Goal: Transaction & Acquisition: Purchase product/service

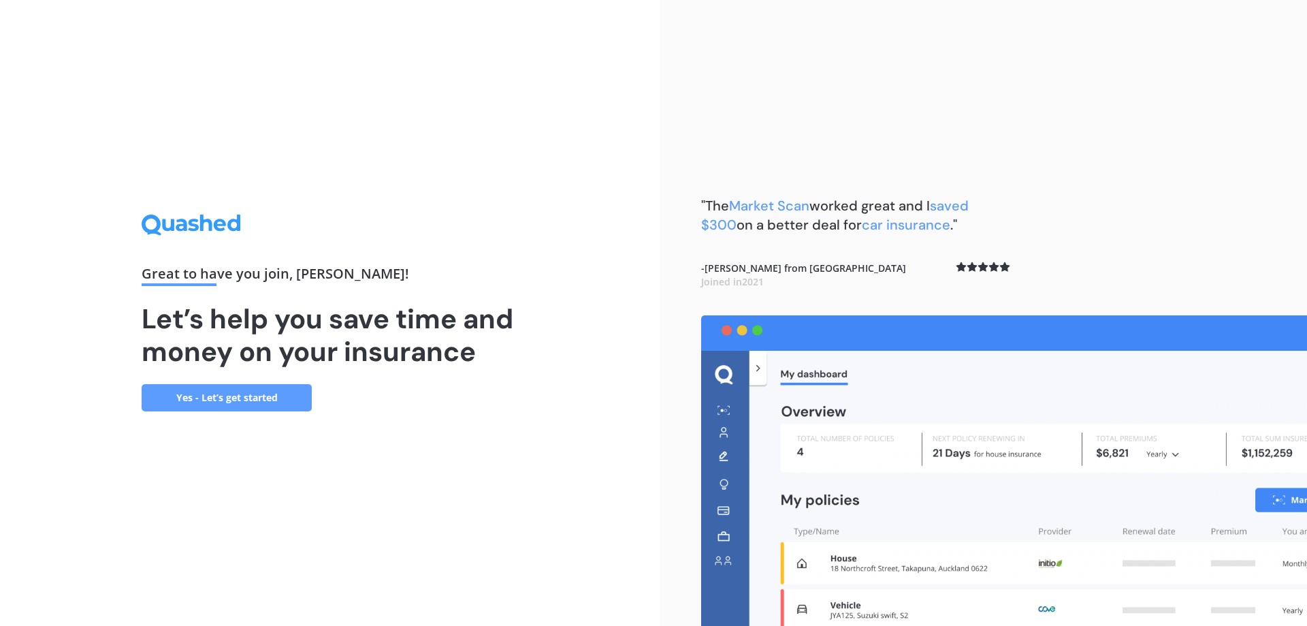
click at [234, 393] on link "Yes - Let’s get started" at bounding box center [227, 397] width 170 height 27
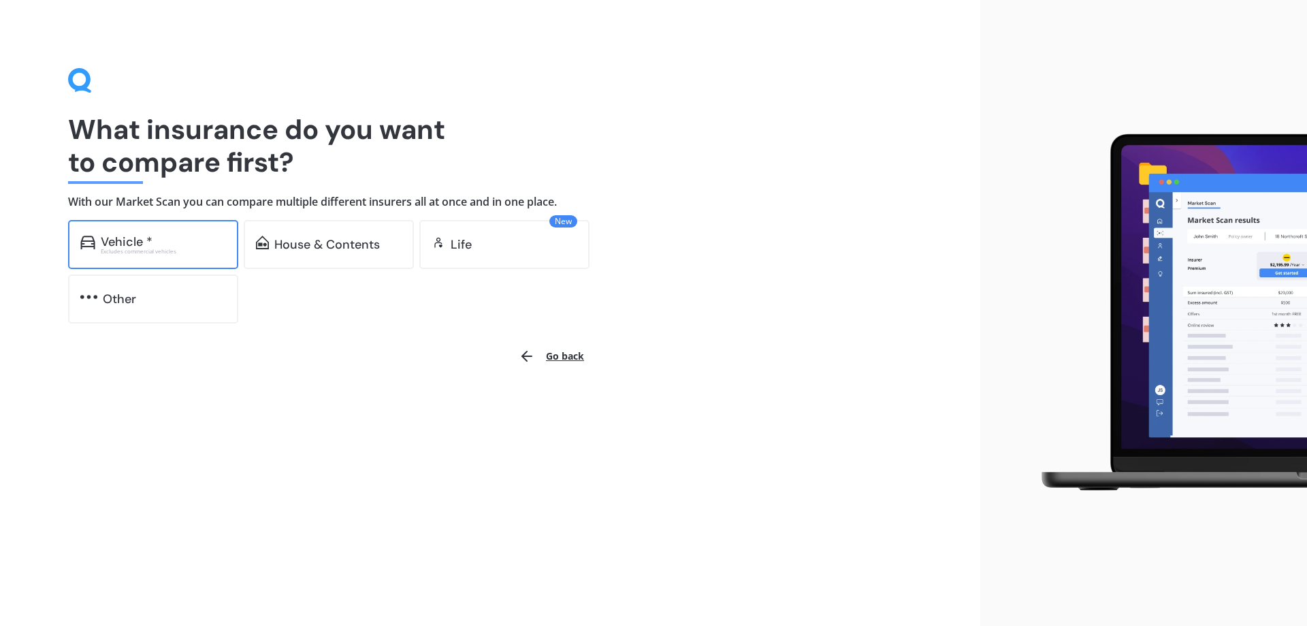
click at [192, 241] on div "Vehicle *" at bounding box center [163, 242] width 125 height 14
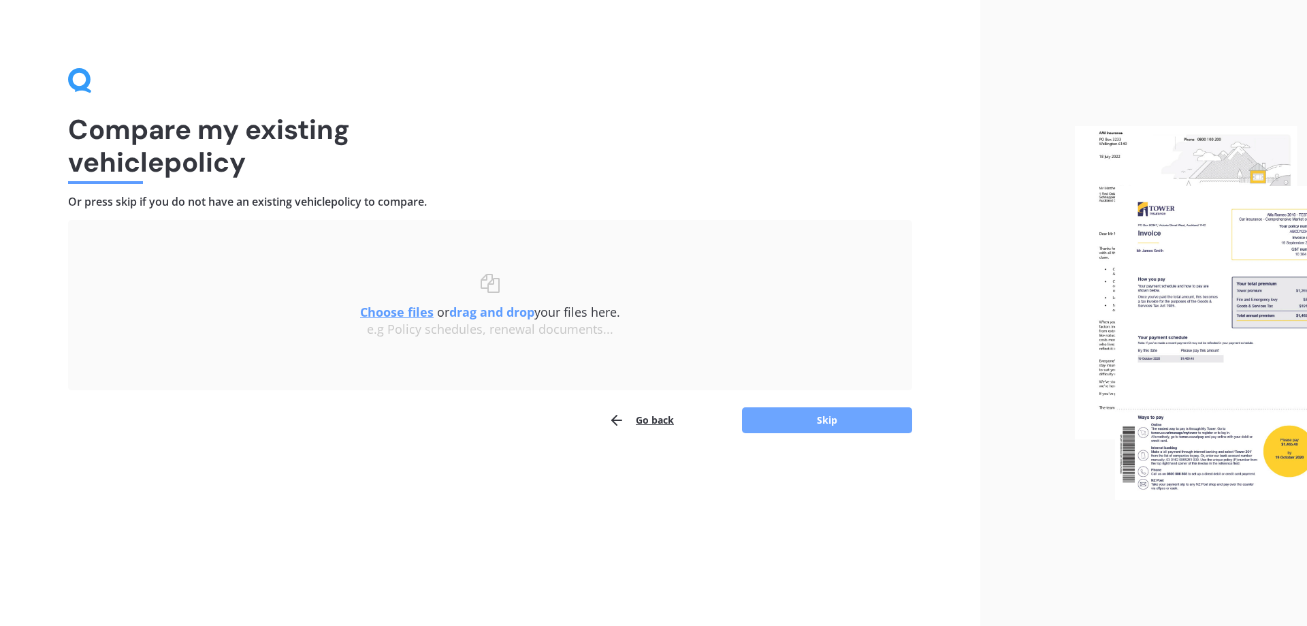
click at [886, 417] on button "Skip" at bounding box center [827, 420] width 170 height 26
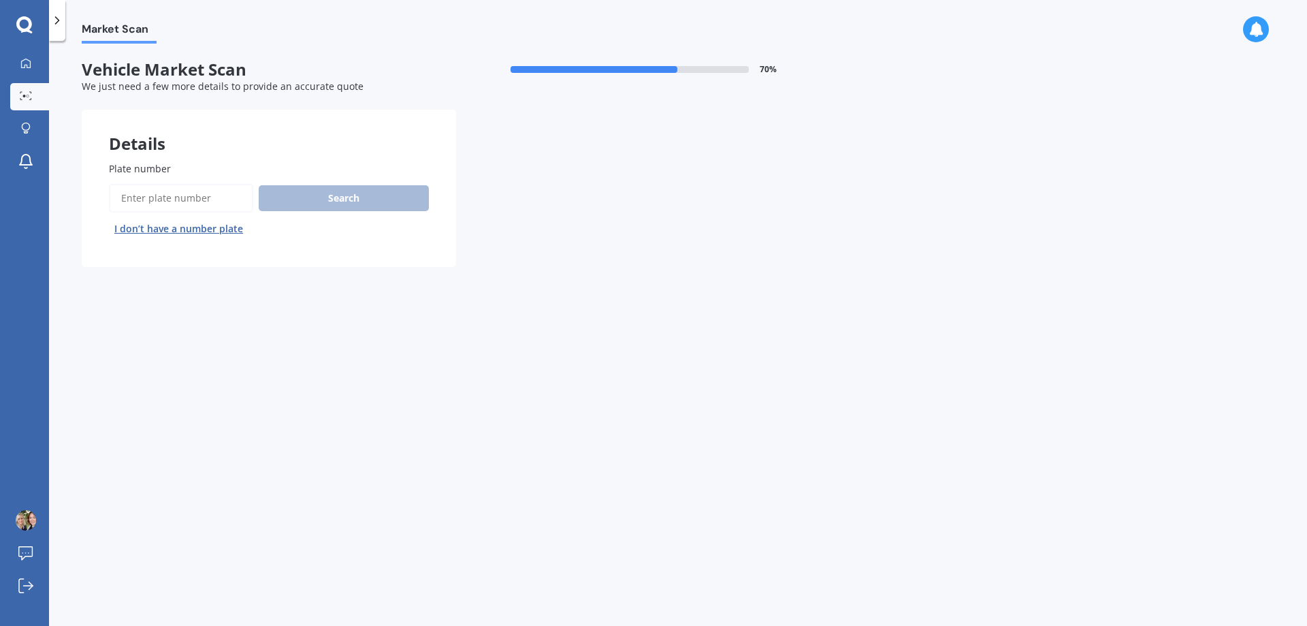
click at [153, 200] on input "Plate number" at bounding box center [181, 198] width 144 height 29
type input "lum892"
click at [353, 201] on button "Search" at bounding box center [344, 198] width 170 height 26
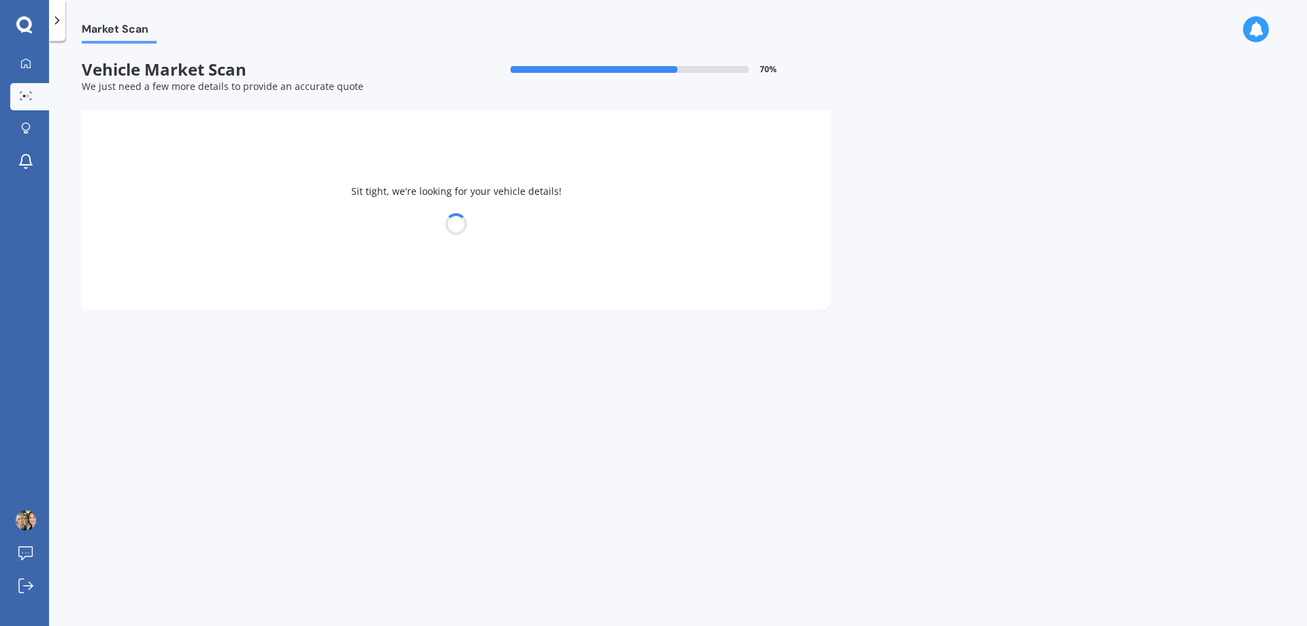
select select "HYUNDAI"
select select "ACCENT"
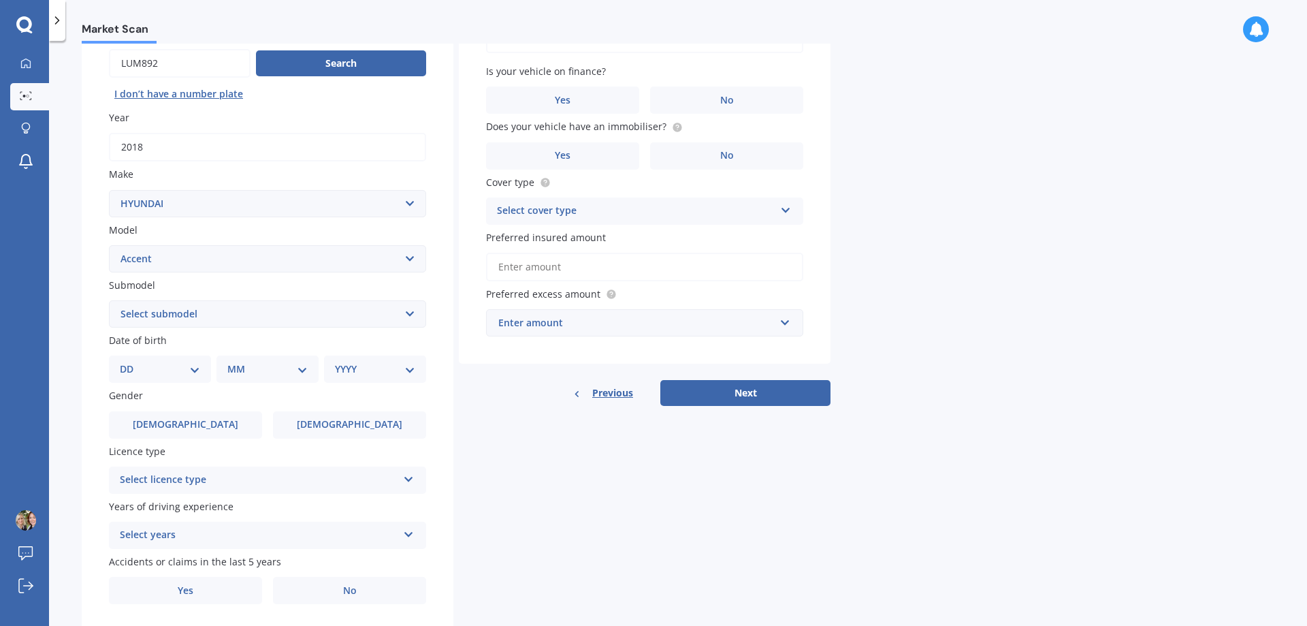
scroll to position [136, 0]
click at [195, 367] on select "DD 01 02 03 04 05 06 07 08 09 10 11 12 13 14 15 16 17 18 19 20 21 22 23 24 25 2…" at bounding box center [160, 367] width 80 height 15
select select "09"
click at [131, 360] on select "DD 01 02 03 04 05 06 07 08 09 10 11 12 13 14 15 16 17 18 19 20 21 22 23 24 25 2…" at bounding box center [160, 367] width 80 height 15
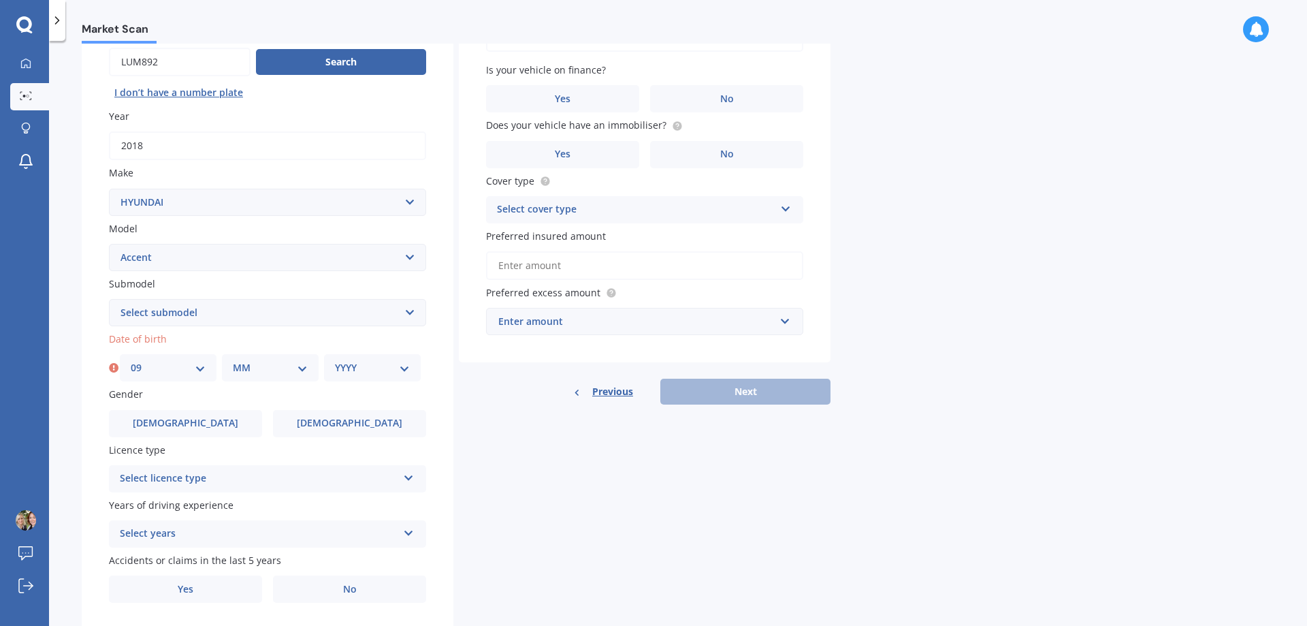
click at [290, 375] on select "MM 01 02 03 04 05 06 07 08 09 10 11 12" at bounding box center [270, 367] width 75 height 15
select select "11"
click at [233, 360] on select "MM 01 02 03 04 05 06 07 08 09 10 11 12" at bounding box center [270, 367] width 75 height 15
click at [370, 370] on select "YYYY 2025 2024 2023 2022 2021 2020 2019 2018 2017 2016 2015 2014 2013 2012 2011…" at bounding box center [372, 367] width 75 height 15
select select "1991"
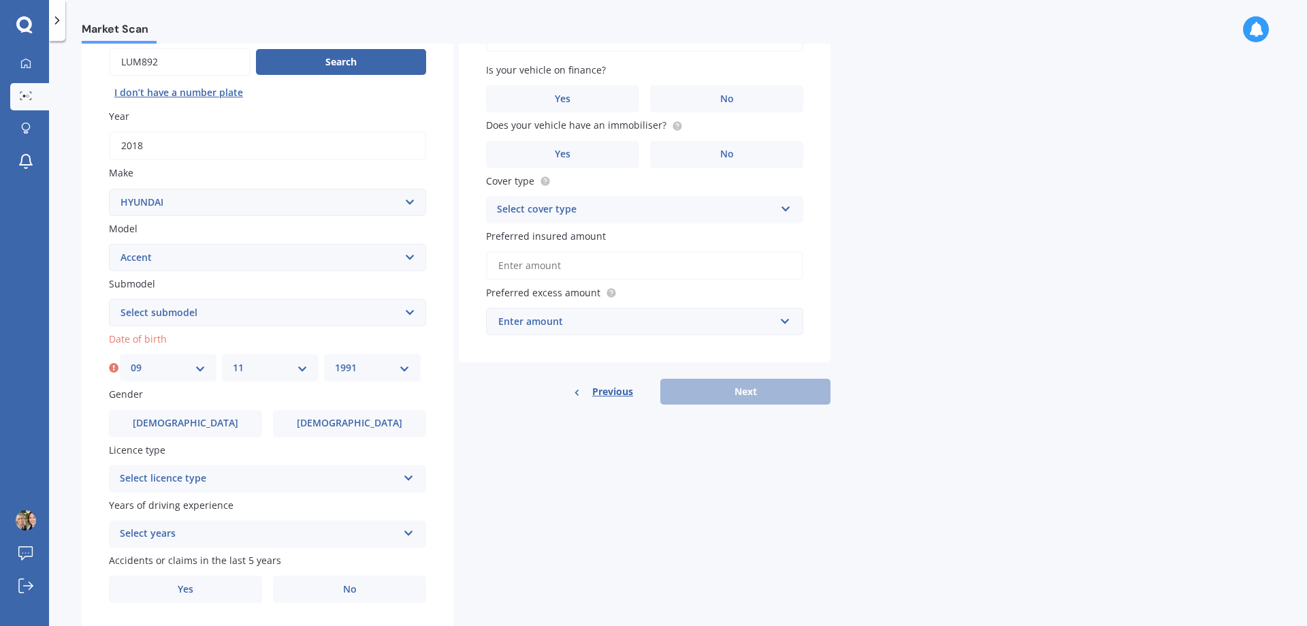
click at [335, 360] on select "YYYY 2025 2024 2023 2022 2021 2020 2019 2018 2017 2016 2015 2014 2013 2012 2011…" at bounding box center [372, 367] width 75 height 15
click at [338, 438] on div "Plate number Search I don’t have a number plate Year [DATE] Make Select make AC…" at bounding box center [268, 314] width 372 height 633
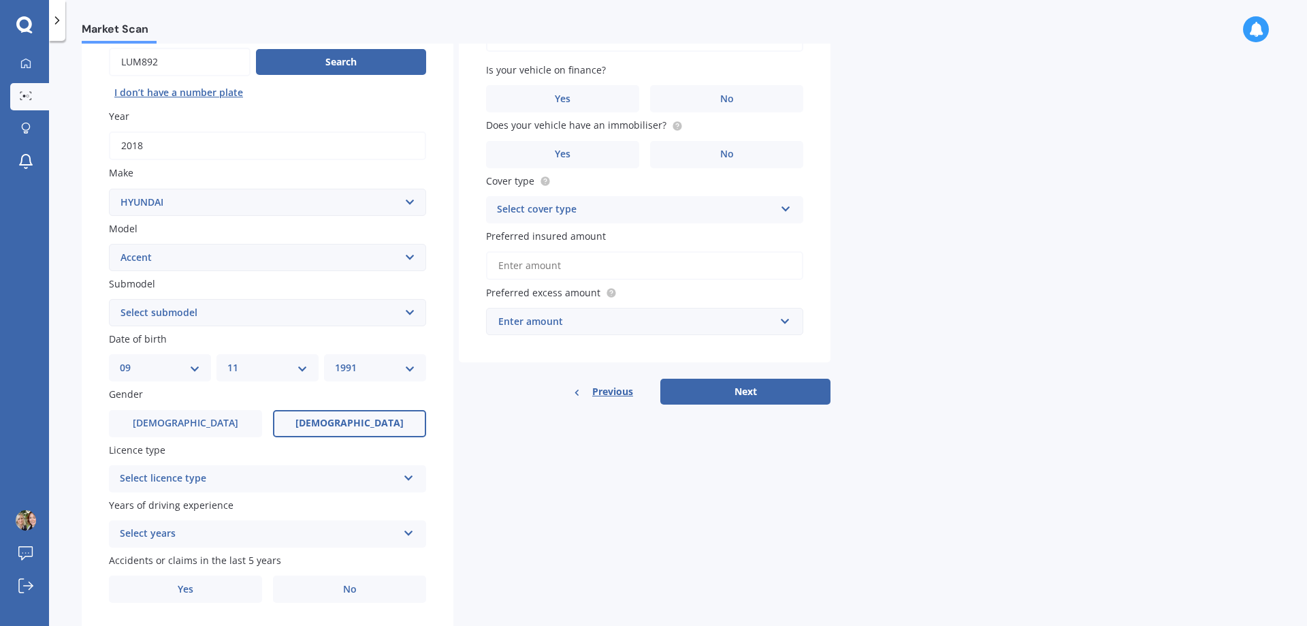
click at [340, 422] on span "[DEMOGRAPHIC_DATA]" at bounding box center [350, 423] width 108 height 12
click at [0, 0] on input "[DEMOGRAPHIC_DATA]" at bounding box center [0, 0] width 0 height 0
click at [291, 473] on div "Select licence type" at bounding box center [259, 479] width 278 height 16
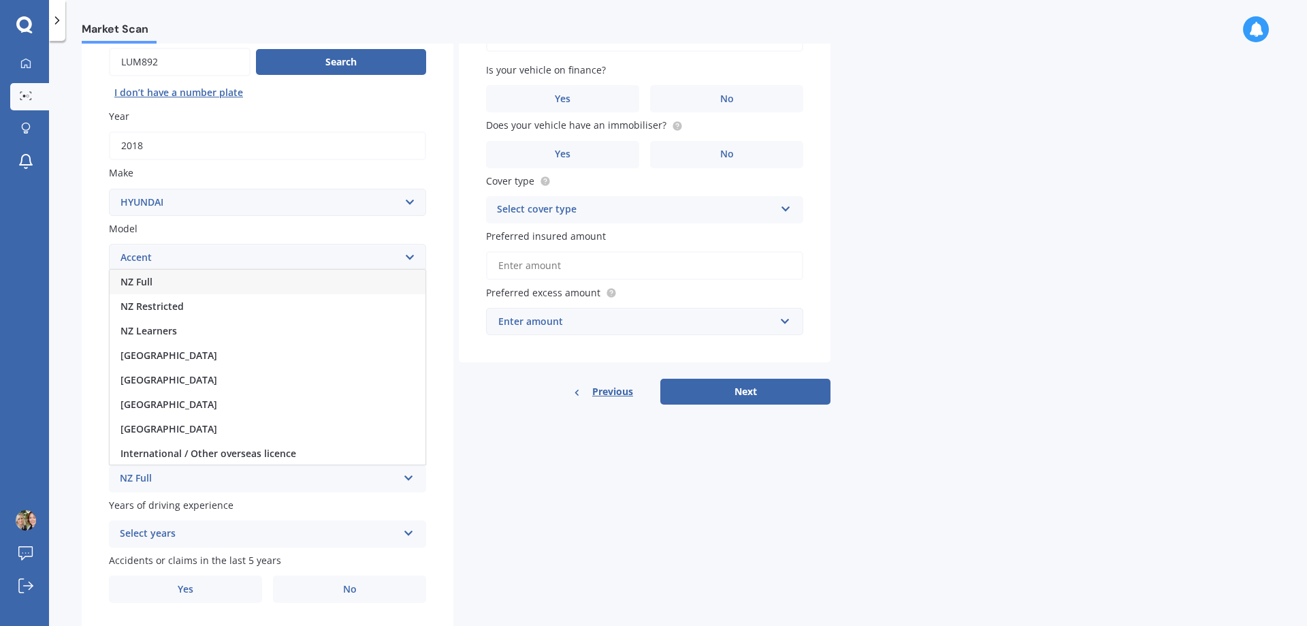
click at [225, 283] on div "NZ Full" at bounding box center [268, 282] width 316 height 25
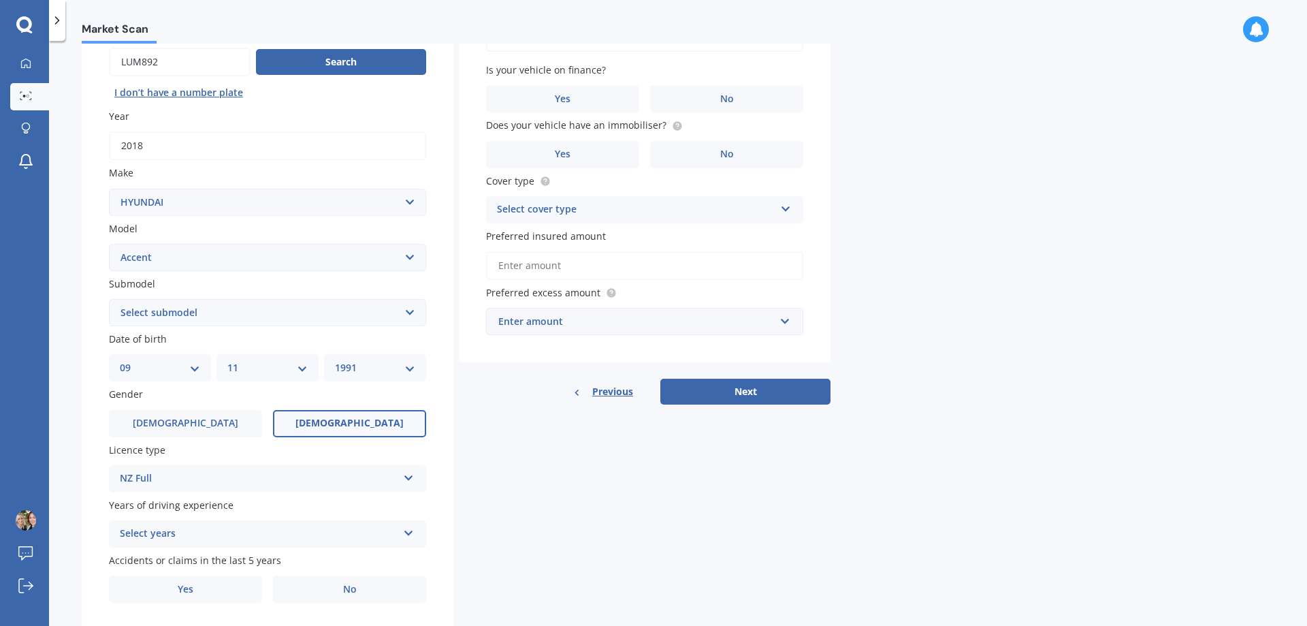
scroll to position [176, 0]
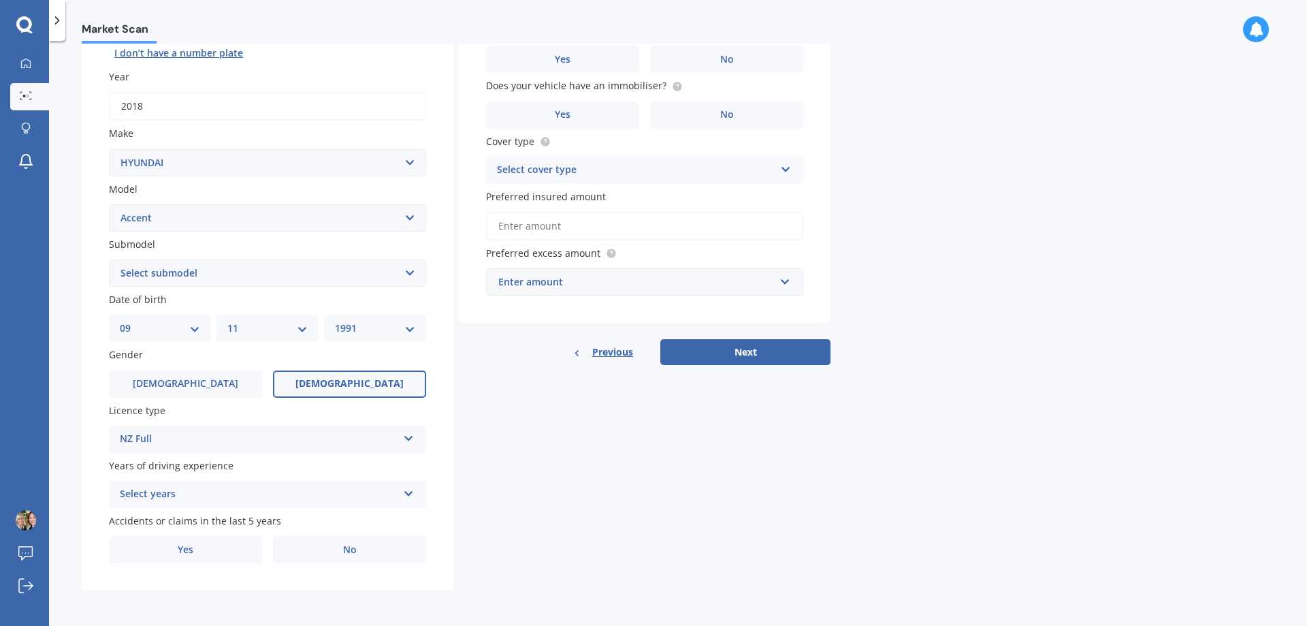
click at [317, 501] on div "Select years" at bounding box center [259, 494] width 278 height 16
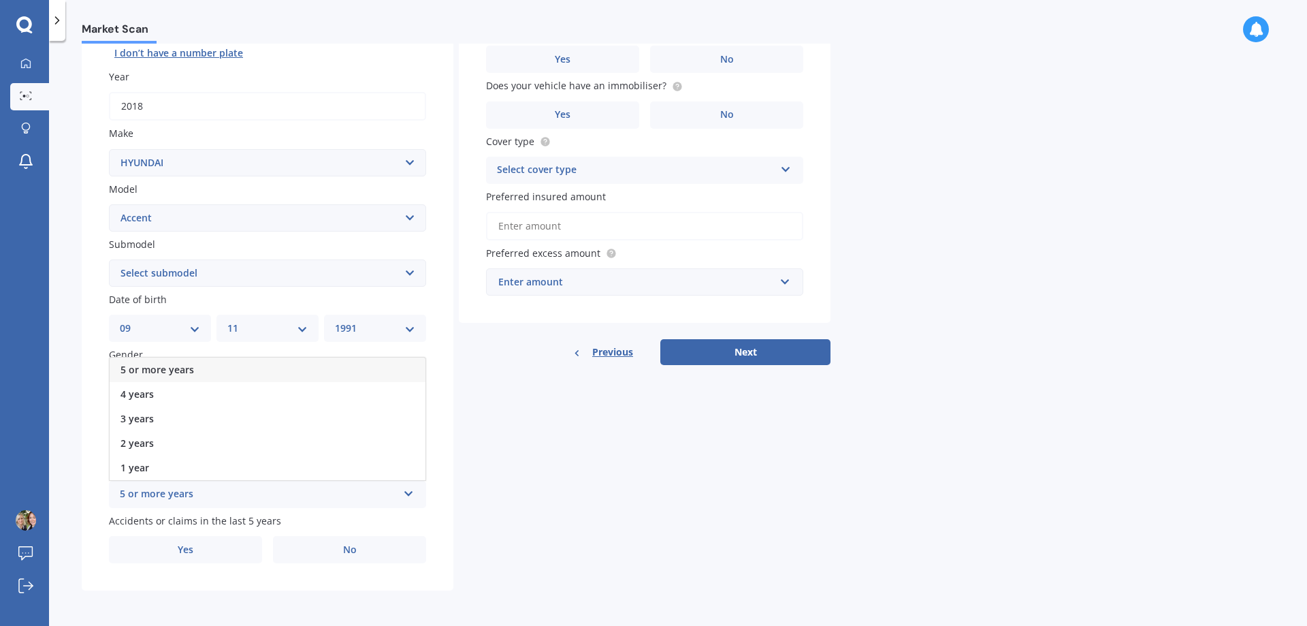
click at [182, 375] on span "5 or more years" at bounding box center [158, 369] width 74 height 13
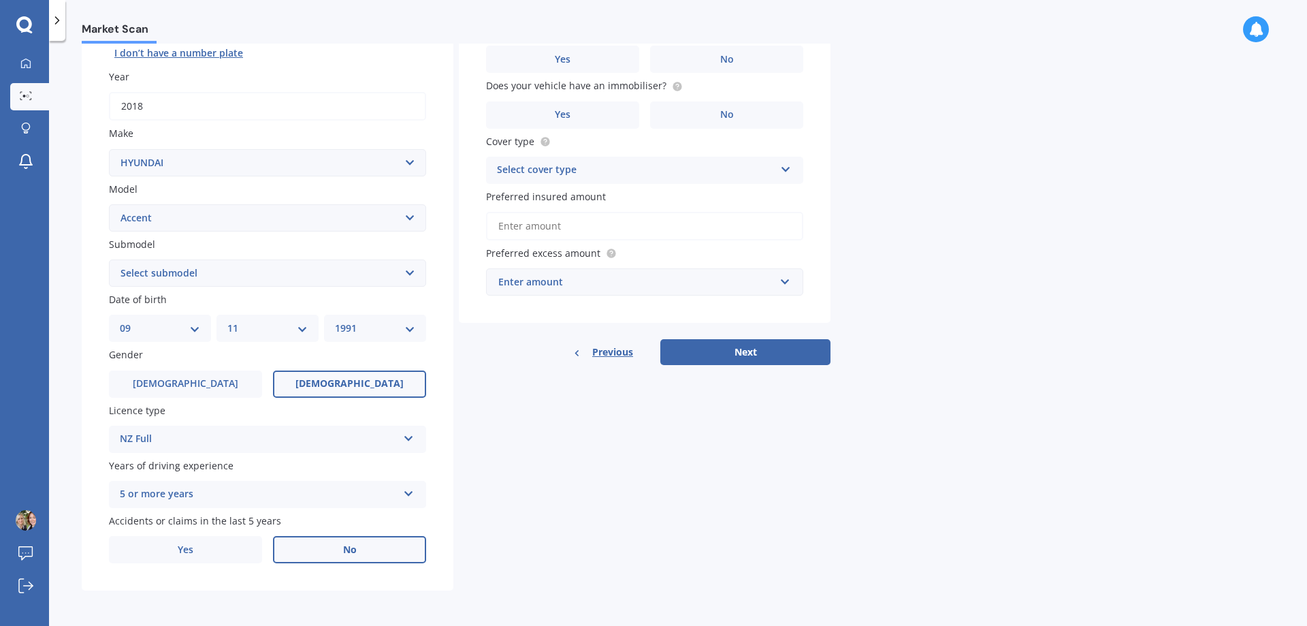
click at [423, 543] on label "No" at bounding box center [349, 549] width 153 height 27
click at [0, 0] on input "No" at bounding box center [0, 0] width 0 height 0
click at [363, 555] on label "No" at bounding box center [349, 549] width 153 height 27
click at [0, 0] on input "No" at bounding box center [0, 0] width 0 height 0
click at [198, 553] on label "Yes" at bounding box center [185, 549] width 153 height 27
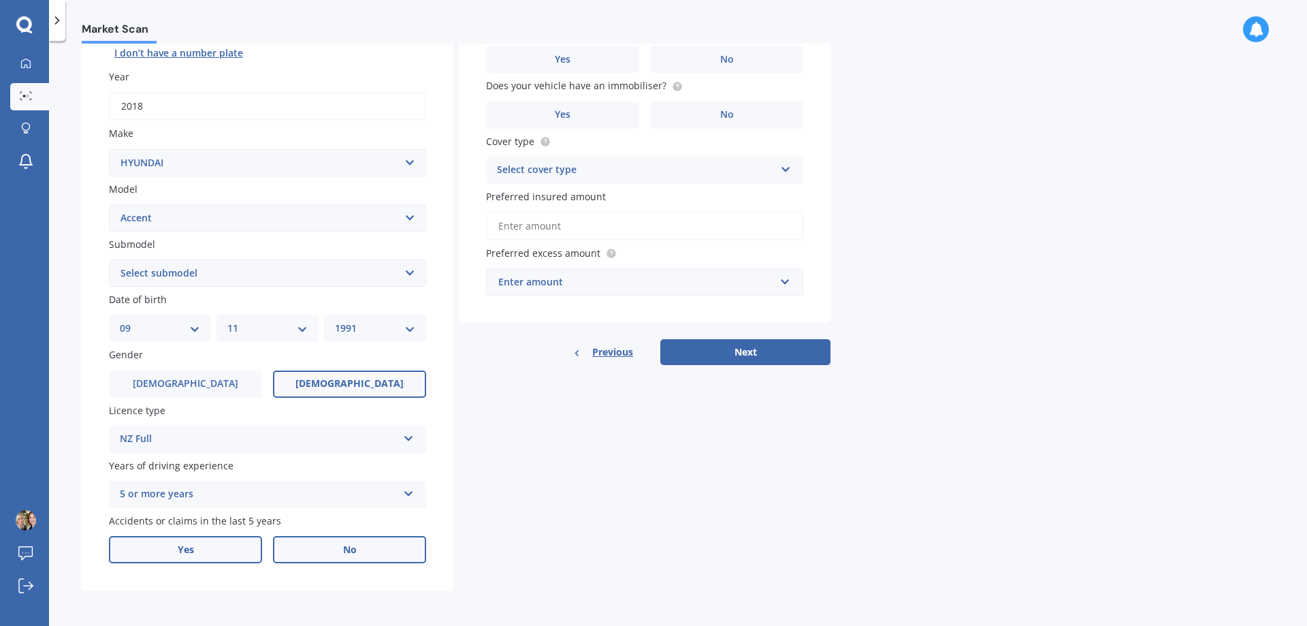
click at [0, 0] on input "Yes" at bounding box center [0, 0] width 0 height 0
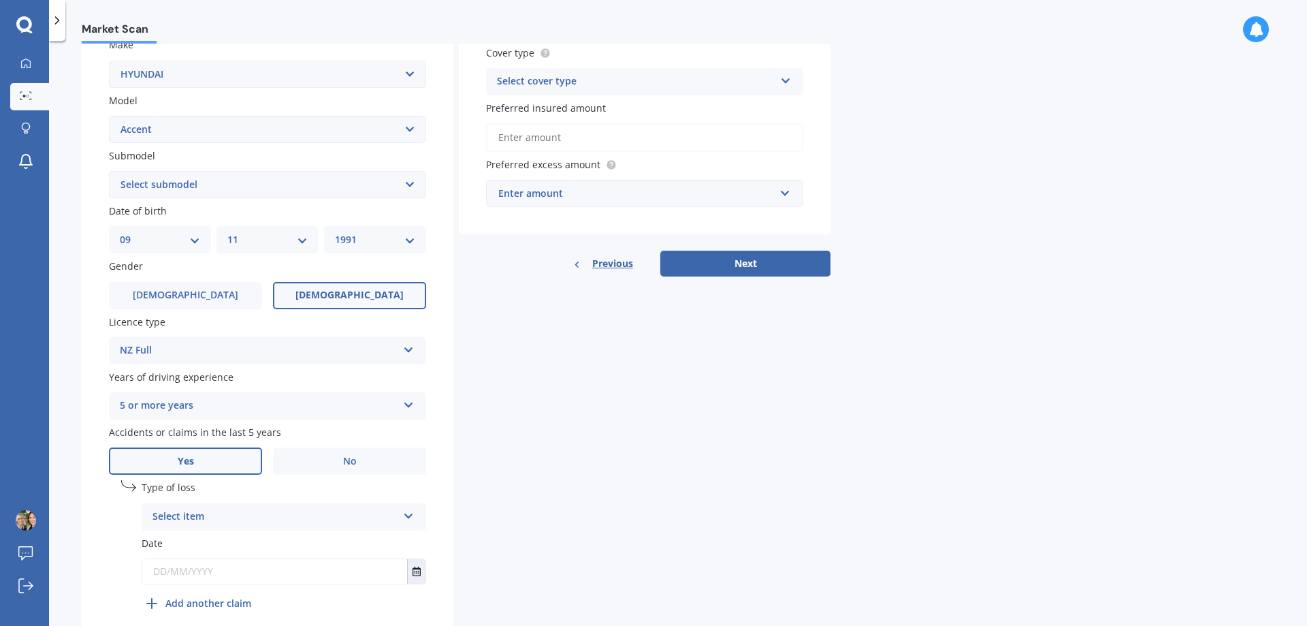
scroll to position [323, 0]
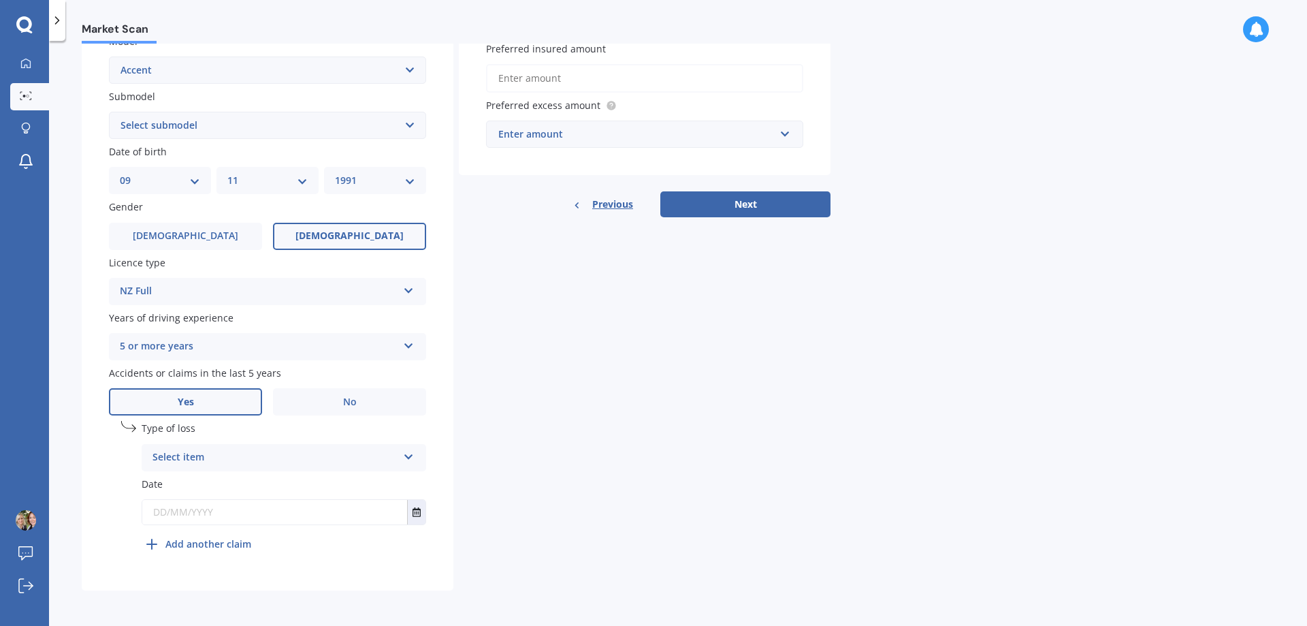
click at [310, 454] on div "Select item" at bounding box center [275, 457] width 245 height 16
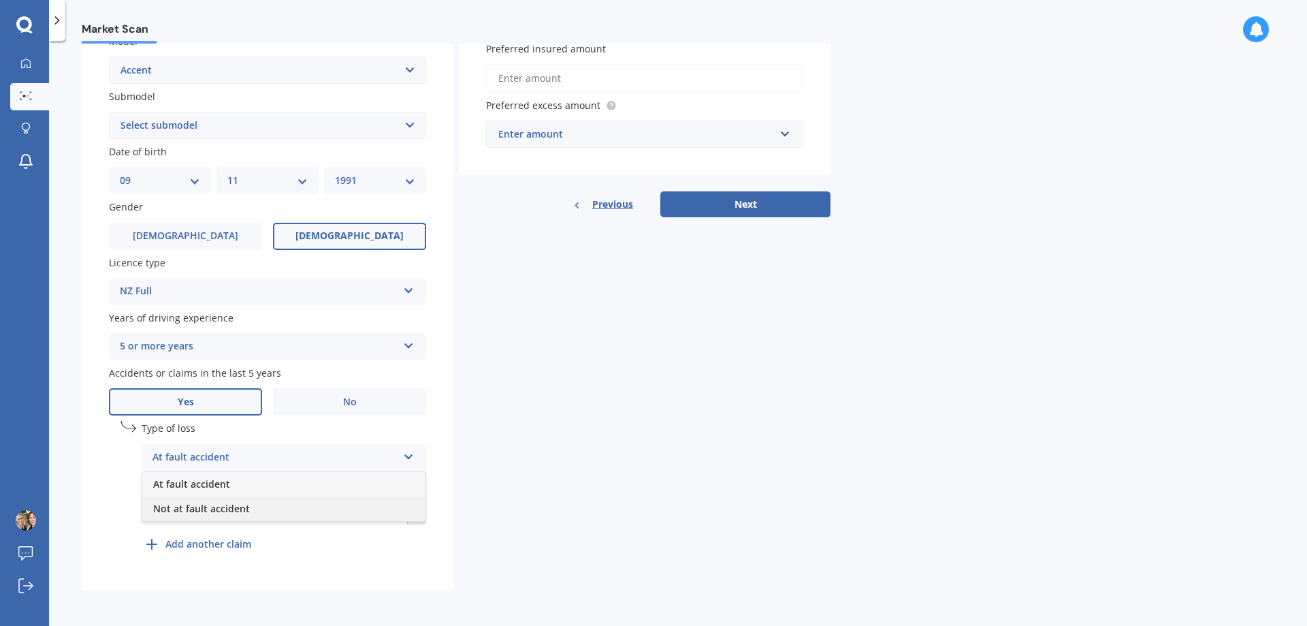
click at [302, 515] on div "Not at fault accident" at bounding box center [283, 508] width 283 height 25
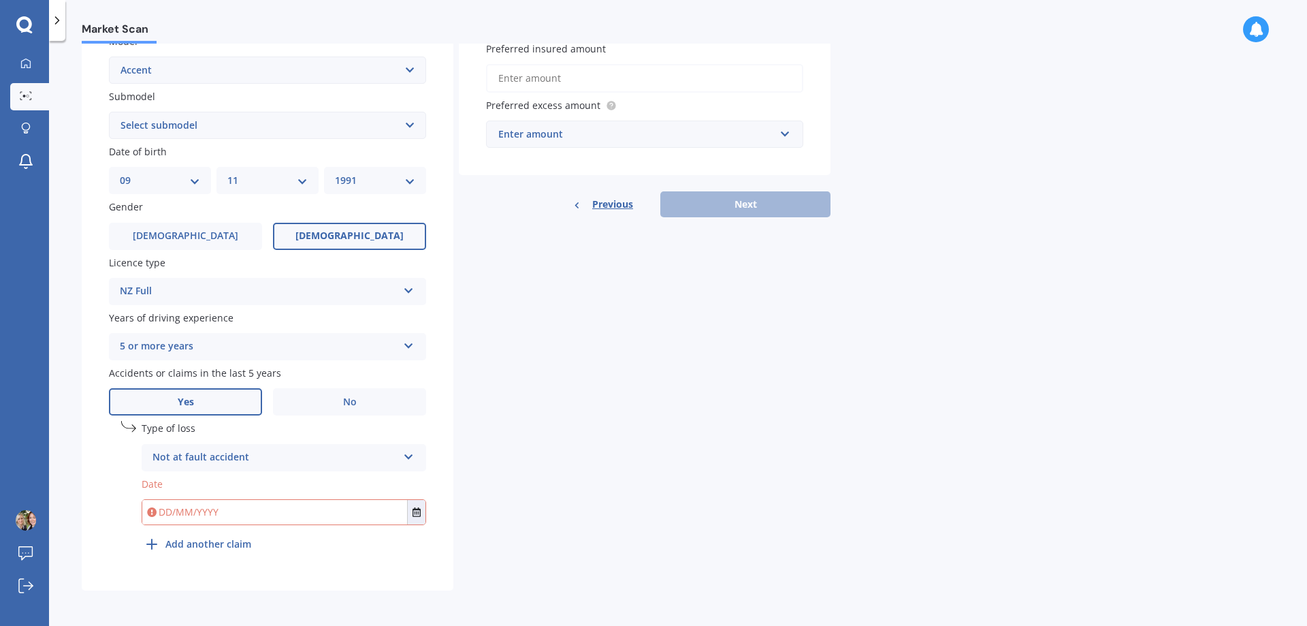
click at [185, 519] on input "text" at bounding box center [274, 512] width 265 height 25
click at [412, 518] on button "Select date" at bounding box center [416, 512] width 18 height 25
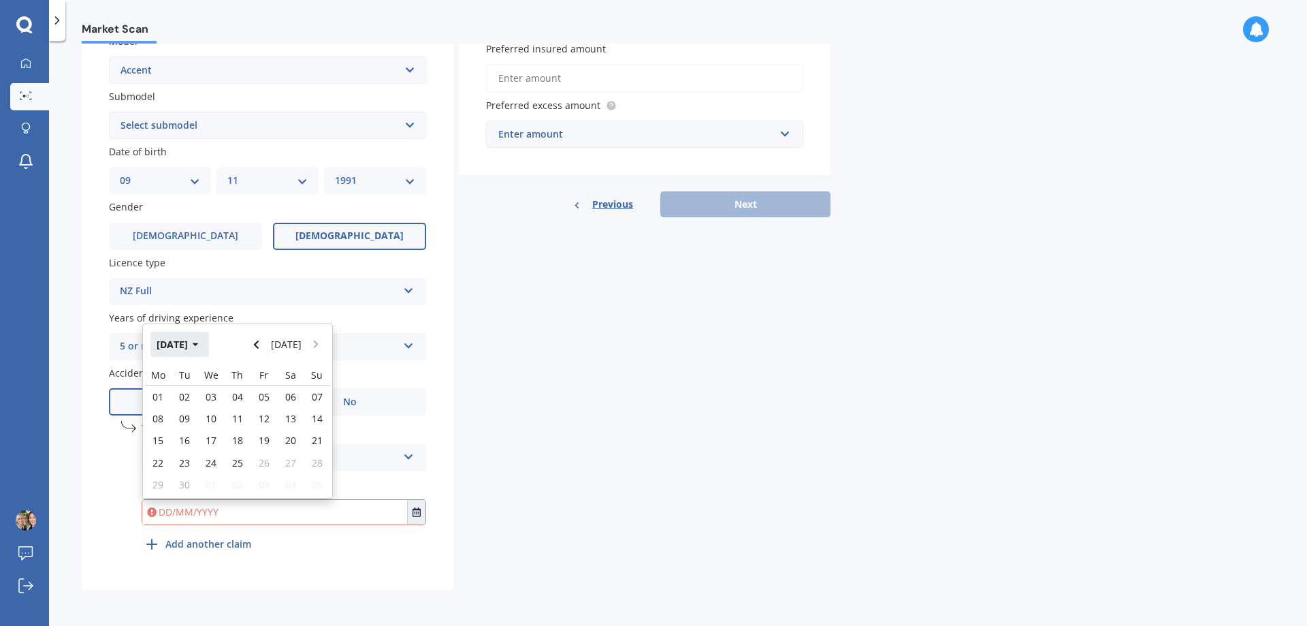
click at [195, 343] on button "[DATE]" at bounding box center [179, 344] width 59 height 25
click at [194, 343] on button "2025" at bounding box center [174, 344] width 49 height 25
click at [222, 426] on span "2024" at bounding box center [215, 430] width 22 height 13
click at [178, 430] on div "May" at bounding box center [168, 430] width 46 height 43
click at [215, 460] on span "22" at bounding box center [211, 462] width 11 height 13
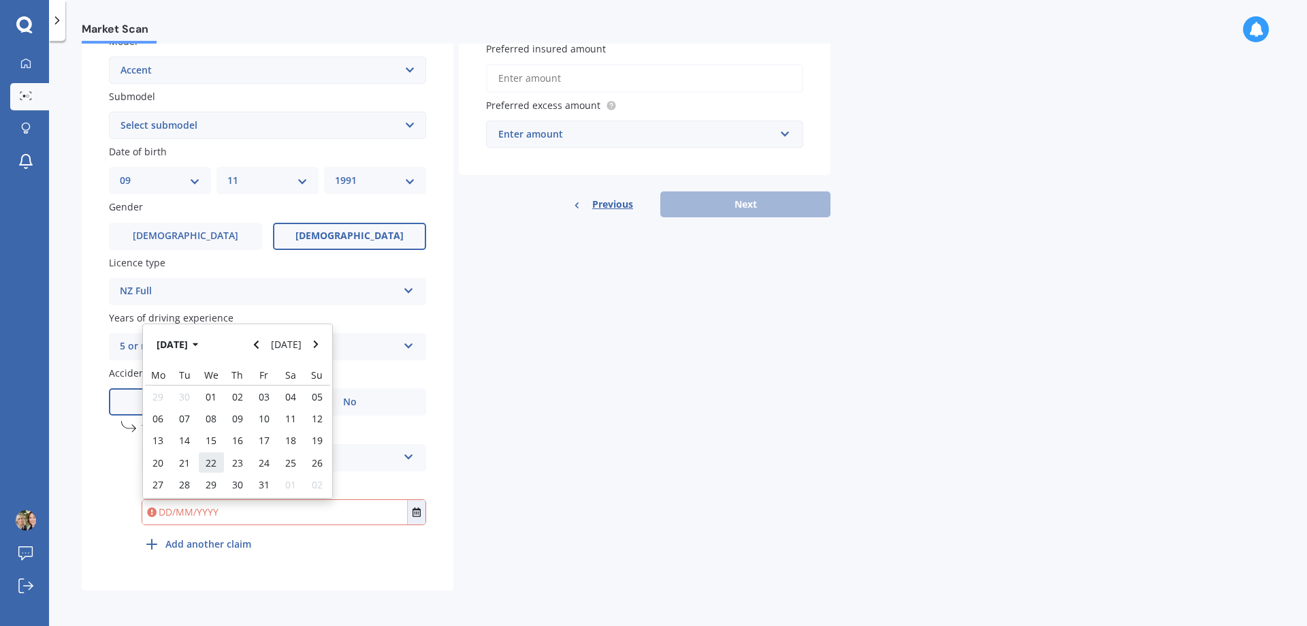
type input "[DATE]"
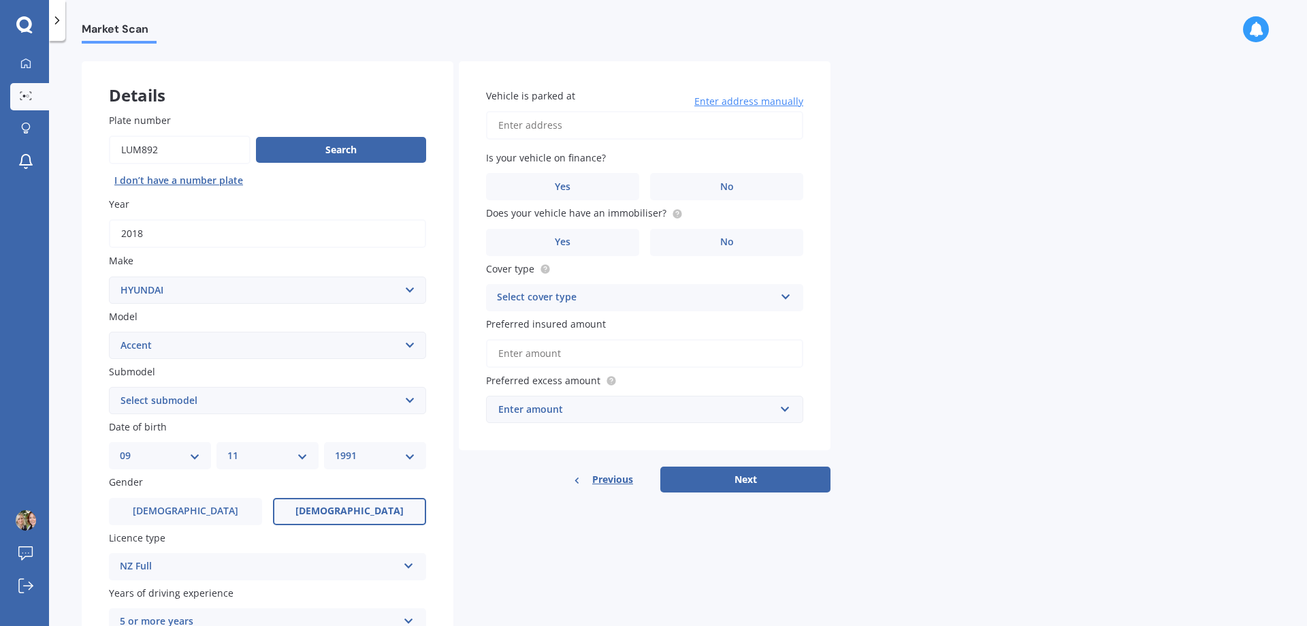
scroll to position [0, 0]
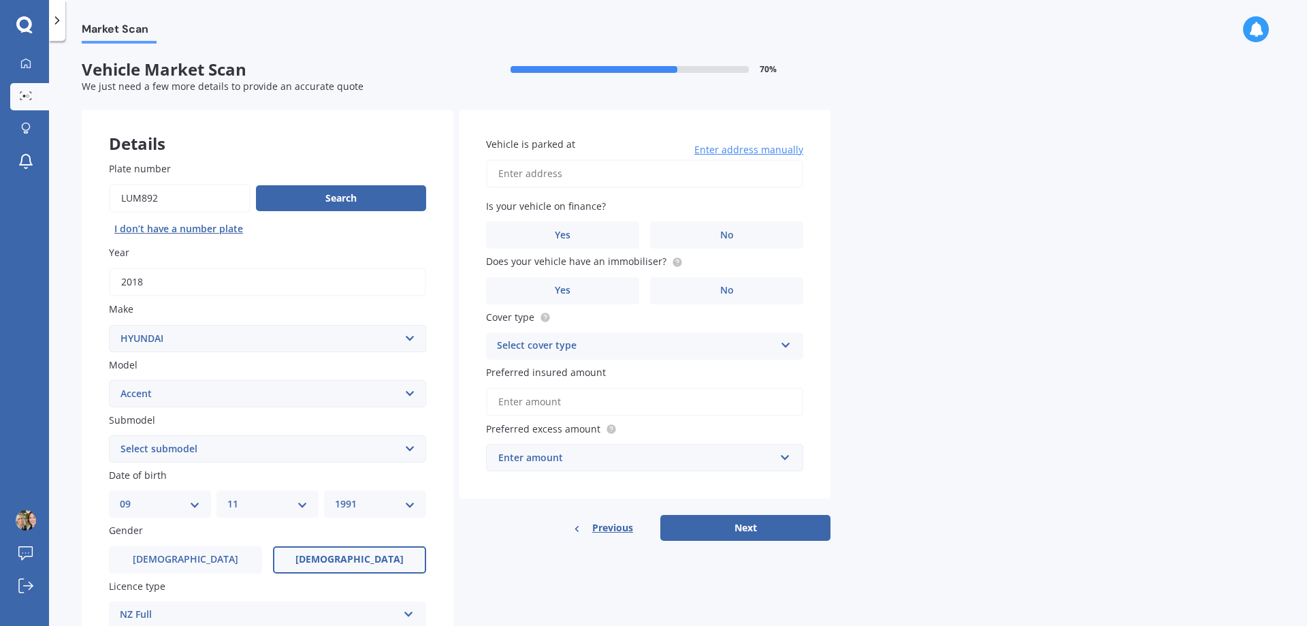
click at [554, 178] on input "Vehicle is parked at" at bounding box center [644, 173] width 317 height 29
type input "[STREET_ADDRESS][PERSON_NAME][PERSON_NAME]"
click at [733, 232] on span "No" at bounding box center [727, 235] width 14 height 12
click at [0, 0] on input "No" at bounding box center [0, 0] width 0 height 0
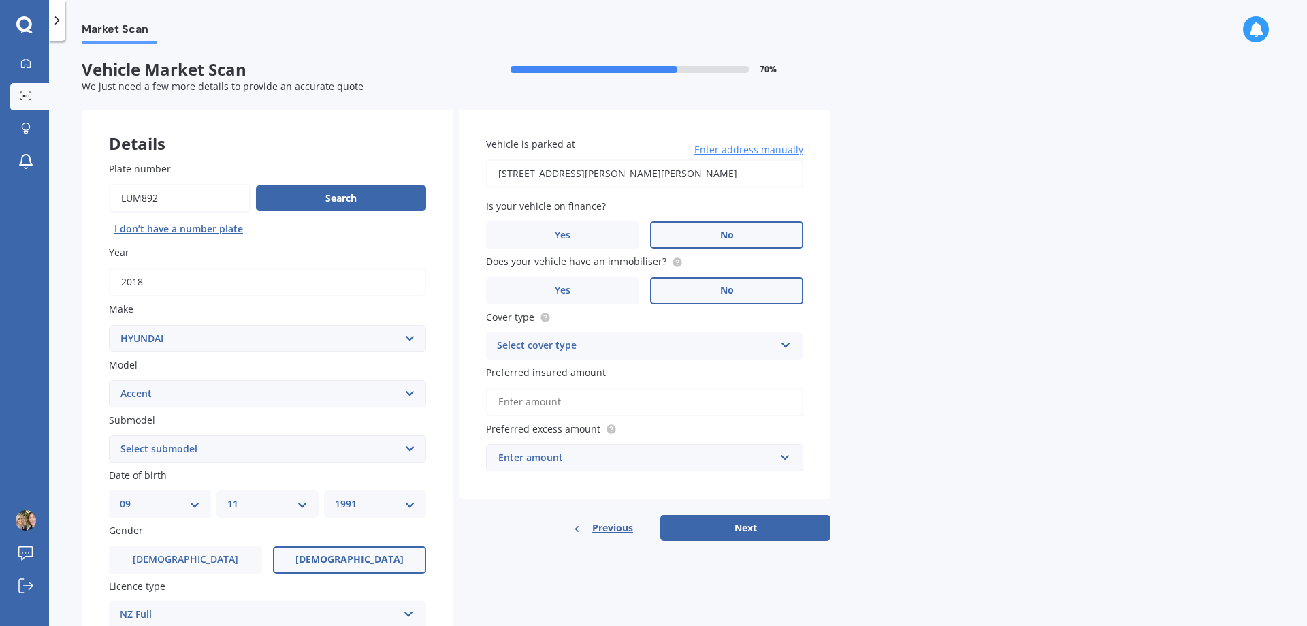
click at [748, 293] on label "No" at bounding box center [726, 290] width 153 height 27
click at [0, 0] on input "No" at bounding box center [0, 0] width 0 height 0
click at [735, 338] on div "Select cover type" at bounding box center [636, 346] width 278 height 16
click at [637, 372] on div "Comprehensive" at bounding box center [645, 372] width 316 height 25
click at [558, 400] on input "Preferred insured amount" at bounding box center [644, 401] width 317 height 29
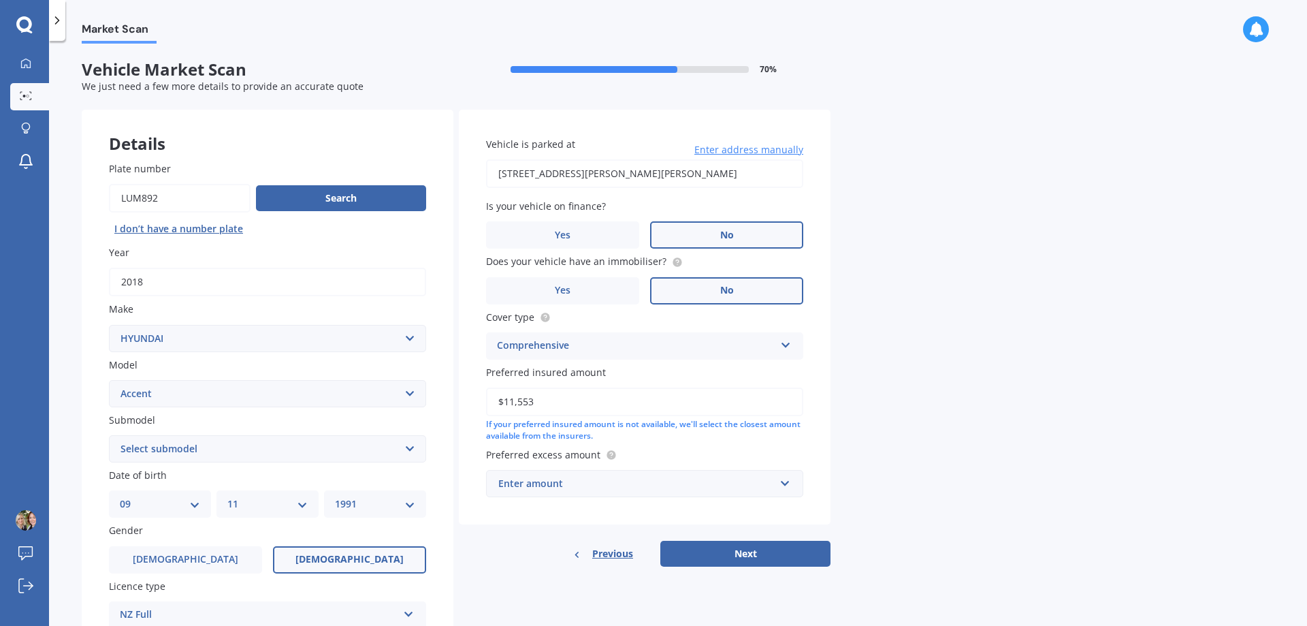
type input "$11,553"
click at [643, 491] on input "text" at bounding box center [640, 484] width 305 height 26
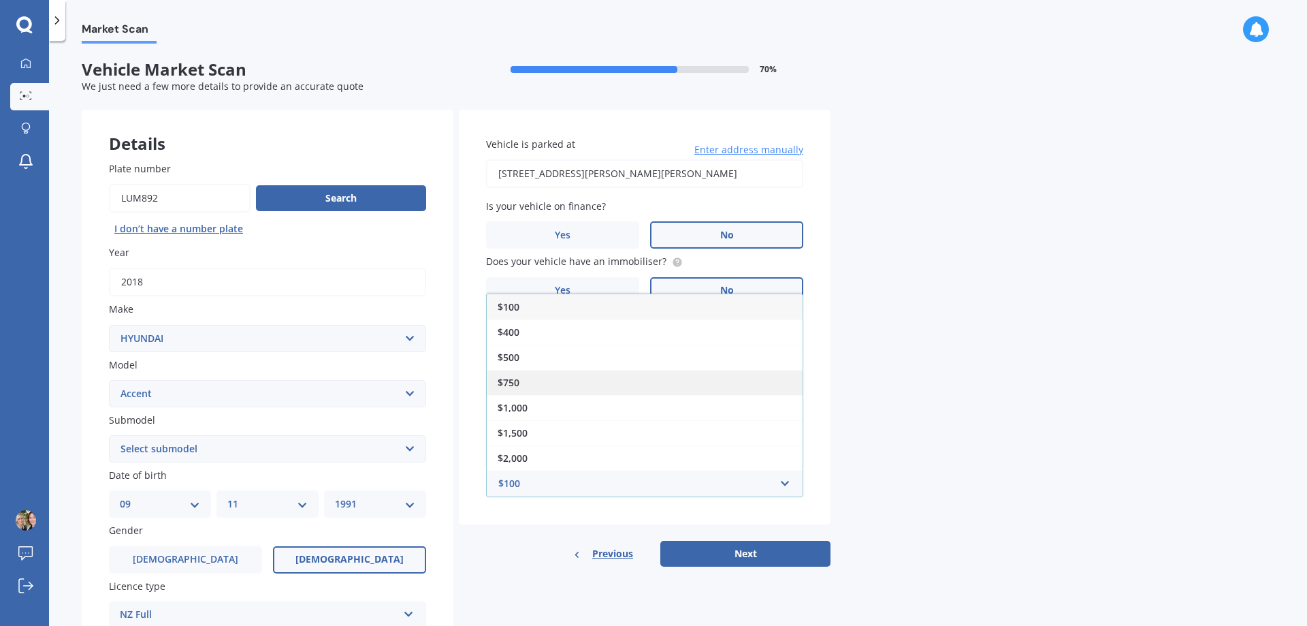
click at [567, 385] on div "$750" at bounding box center [645, 382] width 316 height 25
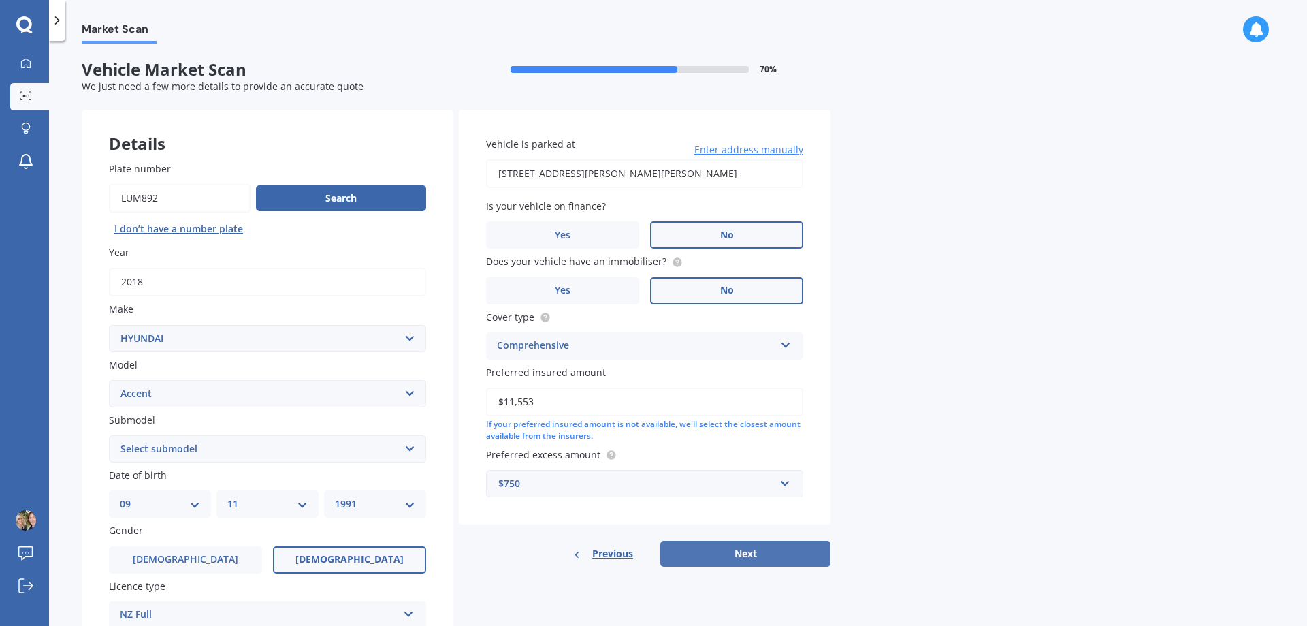
click at [761, 555] on button "Next" at bounding box center [746, 554] width 170 height 26
click at [161, 445] on select "Select submodel (All) Diesel" at bounding box center [267, 448] width 317 height 27
select select "(ALL)"
click at [109, 435] on select "Select submodel (All) Diesel" at bounding box center [267, 448] width 317 height 27
click at [791, 554] on button "Next" at bounding box center [746, 554] width 170 height 26
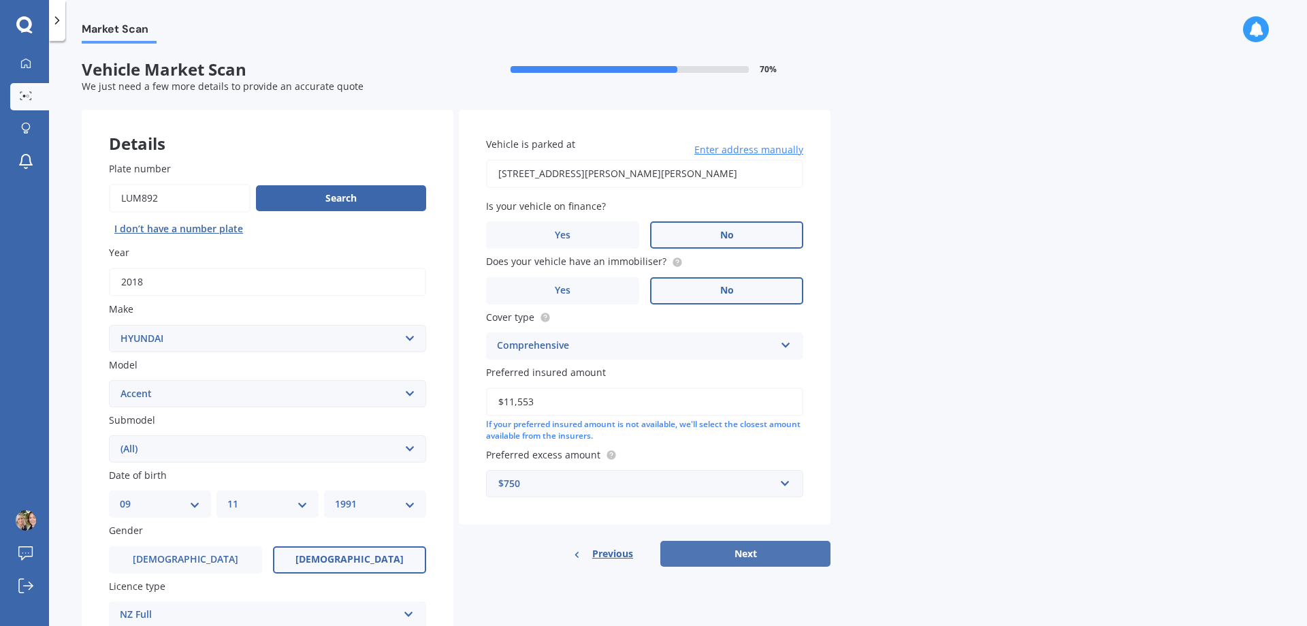
select select "09"
select select "11"
select select "1991"
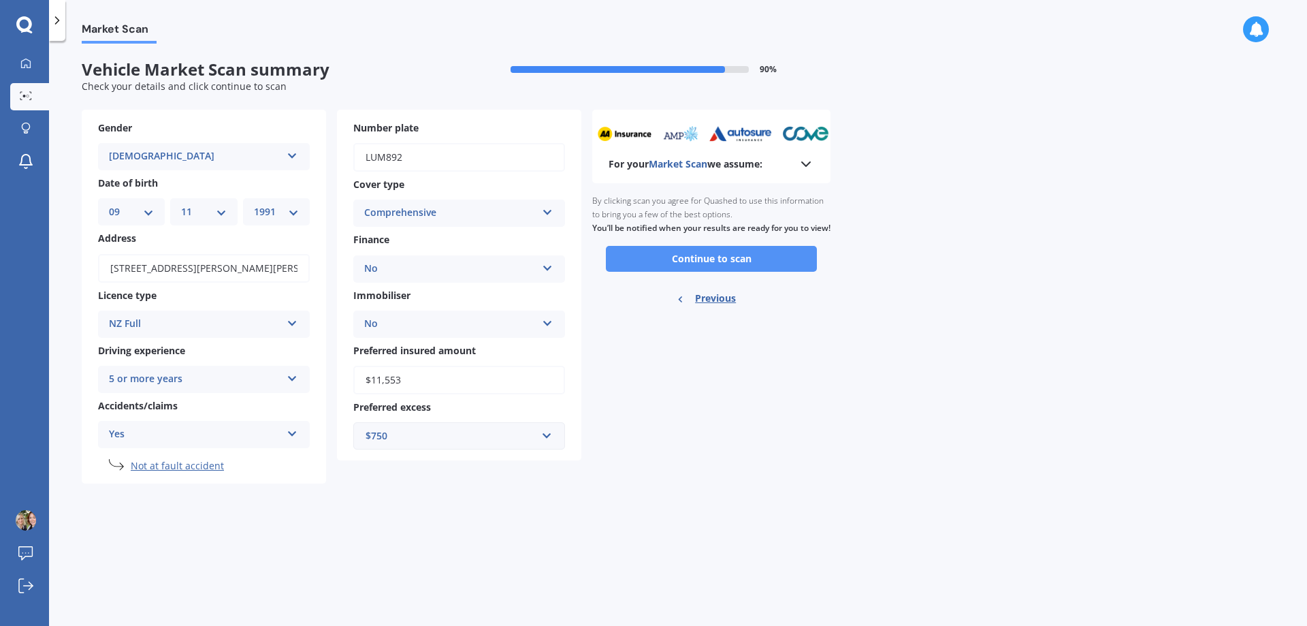
click at [687, 272] on button "Continue to scan" at bounding box center [711, 259] width 211 height 26
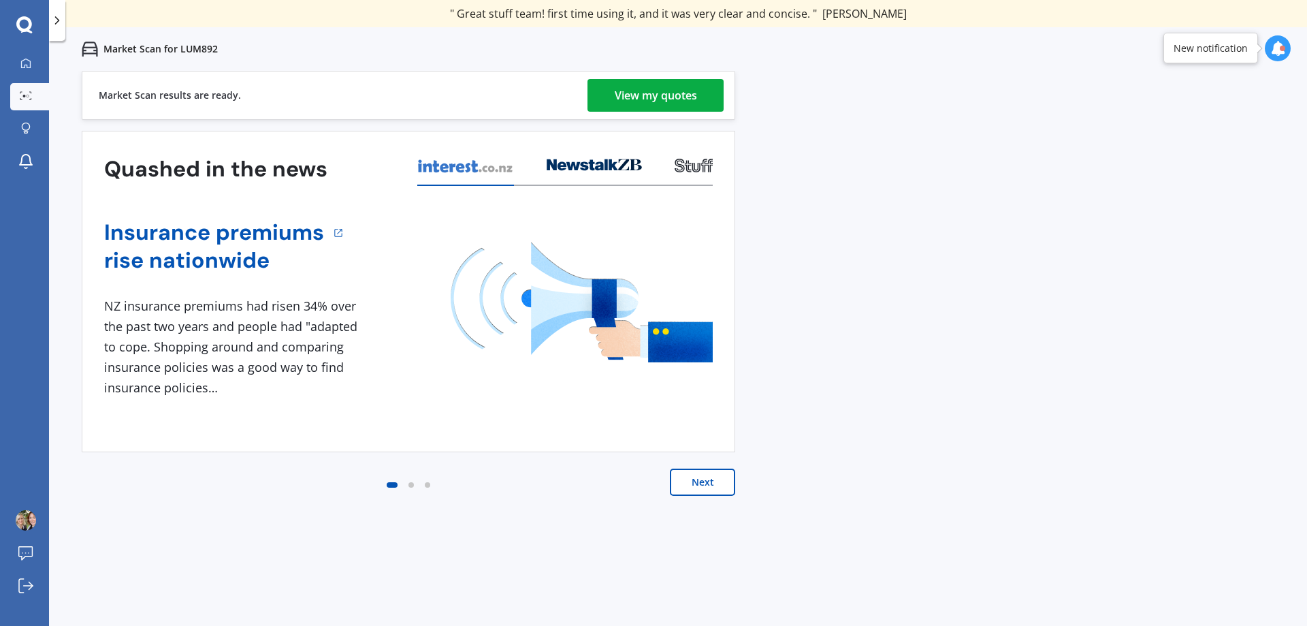
click at [650, 86] on div "View my quotes" at bounding box center [656, 95] width 82 height 33
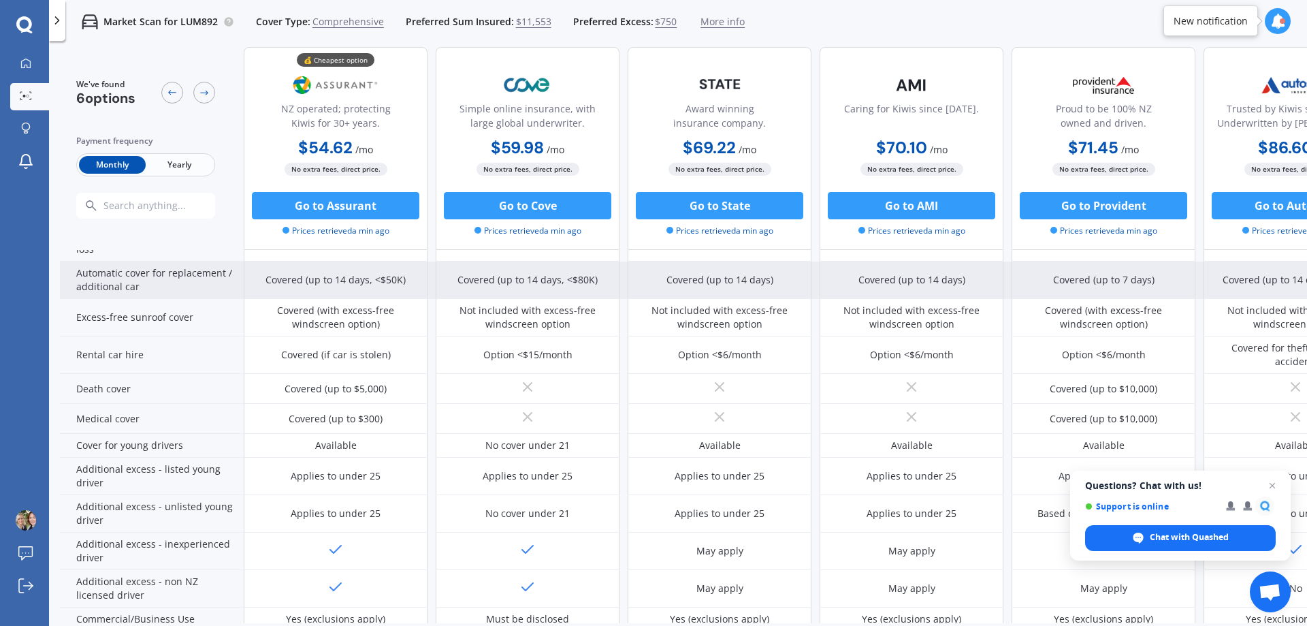
scroll to position [595, 0]
